Goal: Task Accomplishment & Management: Use online tool/utility

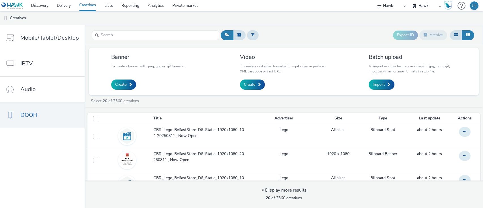
select select "11a7df10-284f-415c-b52a-427acf4c31ae"
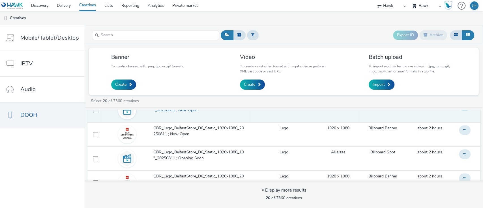
scroll to position [38, 0]
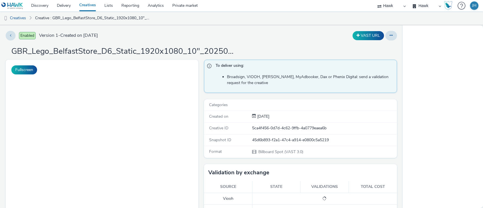
select select "11a7df10-284f-415c-b52a-427acf4c31ae"
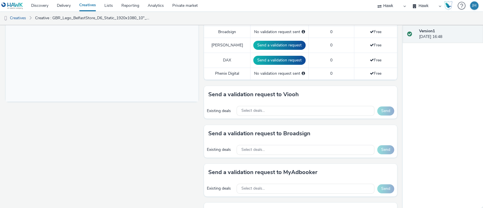
scroll to position [264, 0]
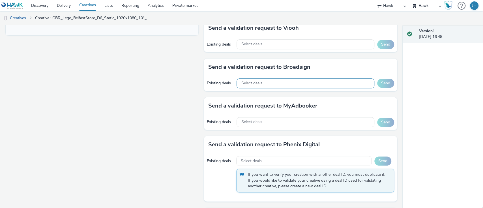
click at [260, 87] on div "Select deals..." at bounding box center [304, 83] width 137 height 10
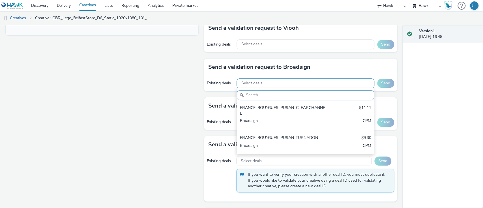
scroll to position [7, 0]
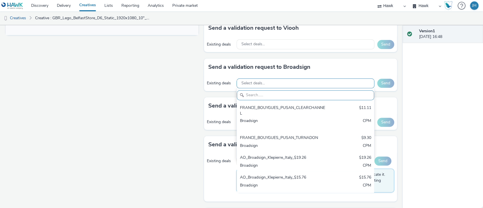
paste input "Concerningly High VTR on Improve SSP"
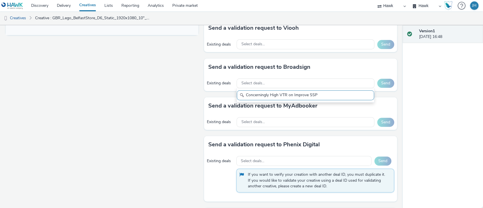
paste input "AO_Atmosphere TV_All Frames_$4.95"
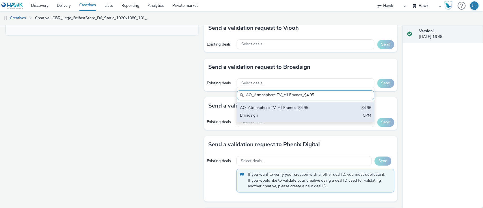
type input "AO_Atmosphere TV_All Frames_$4.95"
click at [260, 114] on div "Broadsign" at bounding box center [283, 116] width 87 height 7
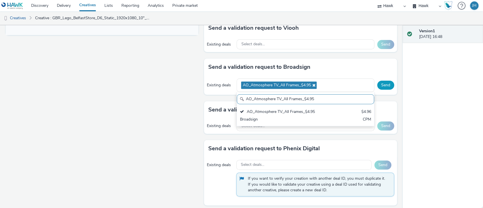
click at [378, 85] on button "Send" at bounding box center [385, 85] width 17 height 9
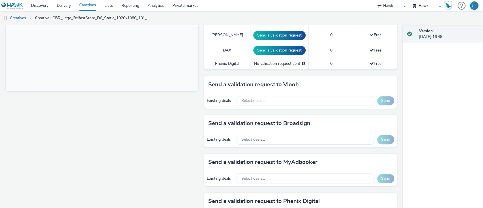
scroll to position [113, 0]
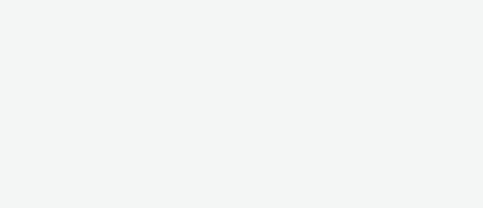
select select "11a7df10-284f-415c-b52a-427acf4c31ae"
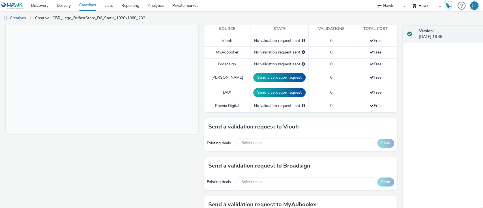
scroll to position [188, 0]
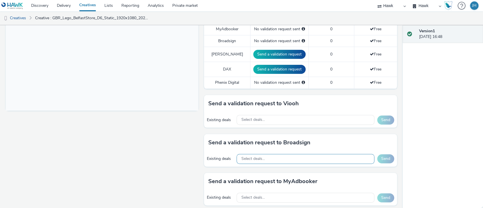
click at [261, 158] on span "Select deals..." at bounding box center [252, 158] width 23 height 5
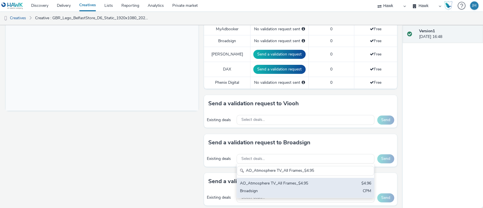
type input "AO_Atmosphere TV_All Frames_$4.95"
drag, startPoint x: 274, startPoint y: 181, endPoint x: 342, endPoint y: 177, distance: 67.7
click at [275, 182] on div "AO_Atmosphere TV_All Frames_$4.95" at bounding box center [283, 183] width 87 height 7
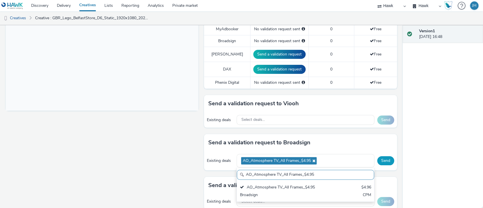
click at [378, 163] on button "Send" at bounding box center [385, 160] width 17 height 9
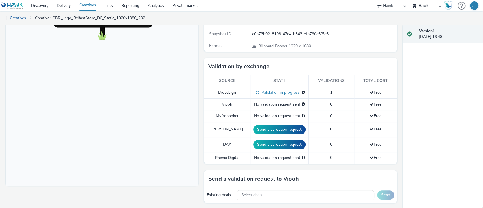
scroll to position [113, 0]
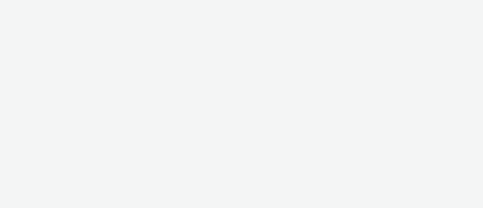
select select "11a7df10-284f-415c-b52a-427acf4c31ae"
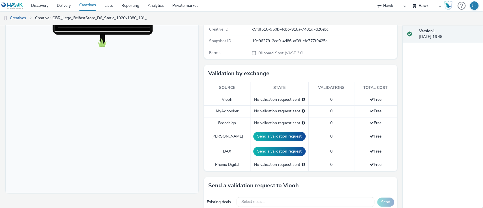
scroll to position [151, 0]
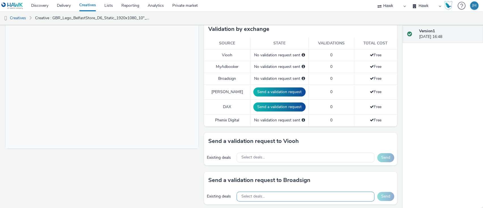
click at [249, 195] on span "Select deals..." at bounding box center [252, 196] width 23 height 5
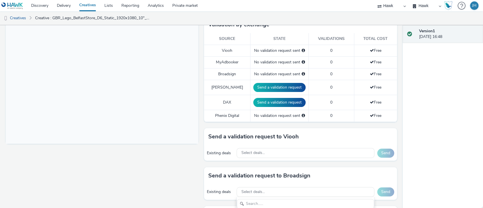
scroll to position [231, 0]
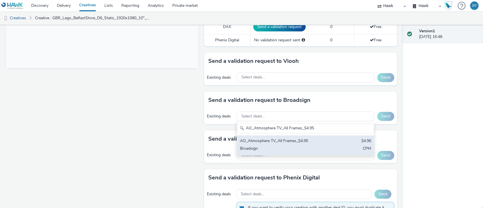
type input "AO_Atmosphere TV_All Frames_$4.95"
click at [306, 150] on div "Broadsign" at bounding box center [283, 149] width 87 height 7
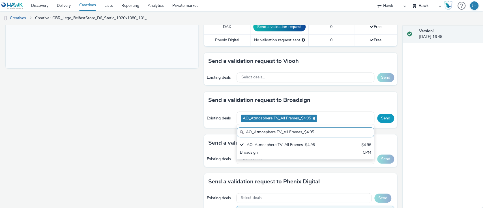
click at [387, 119] on button "Send" at bounding box center [385, 118] width 17 height 9
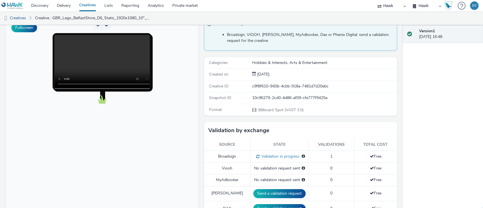
scroll to position [42, 0]
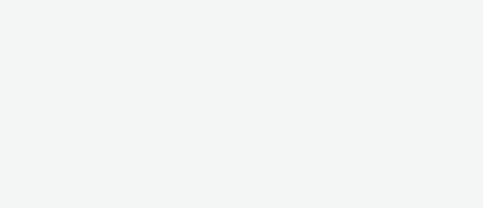
select select "11a7df10-284f-415c-b52a-427acf4c31ae"
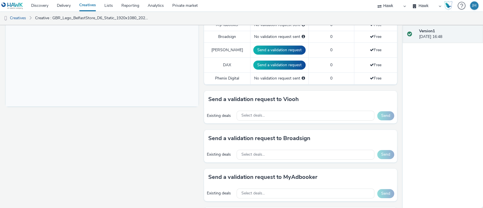
scroll to position [226, 0]
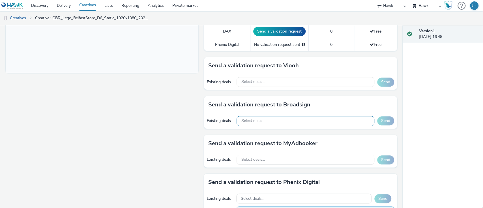
click at [266, 116] on div "Select deals..." at bounding box center [304, 121] width 137 height 10
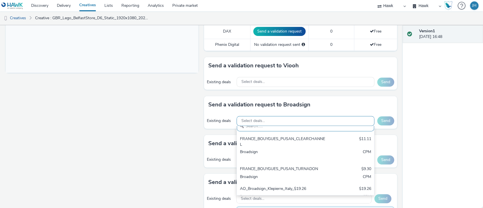
paste input "AO_Atmosphere TV_All Frames_$4.95"
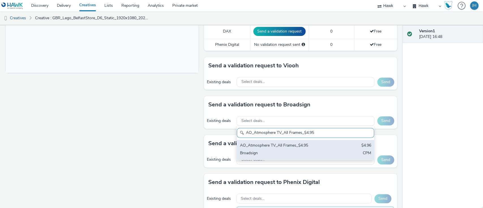
type input "AO_Atmosphere TV_All Frames_$4.95"
click at [251, 152] on div "Broadsign" at bounding box center [283, 153] width 87 height 7
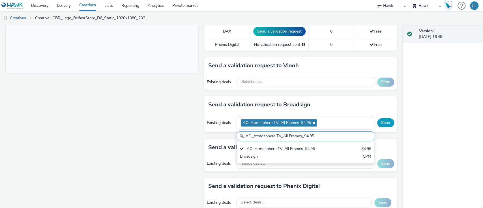
click at [377, 121] on button "Send" at bounding box center [385, 122] width 17 height 9
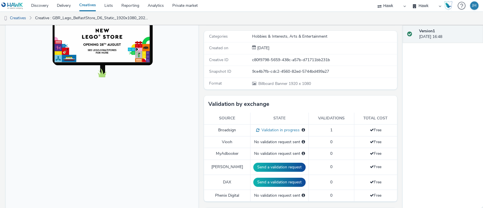
scroll to position [75, 0]
